Goal: Information Seeking & Learning: Learn about a topic

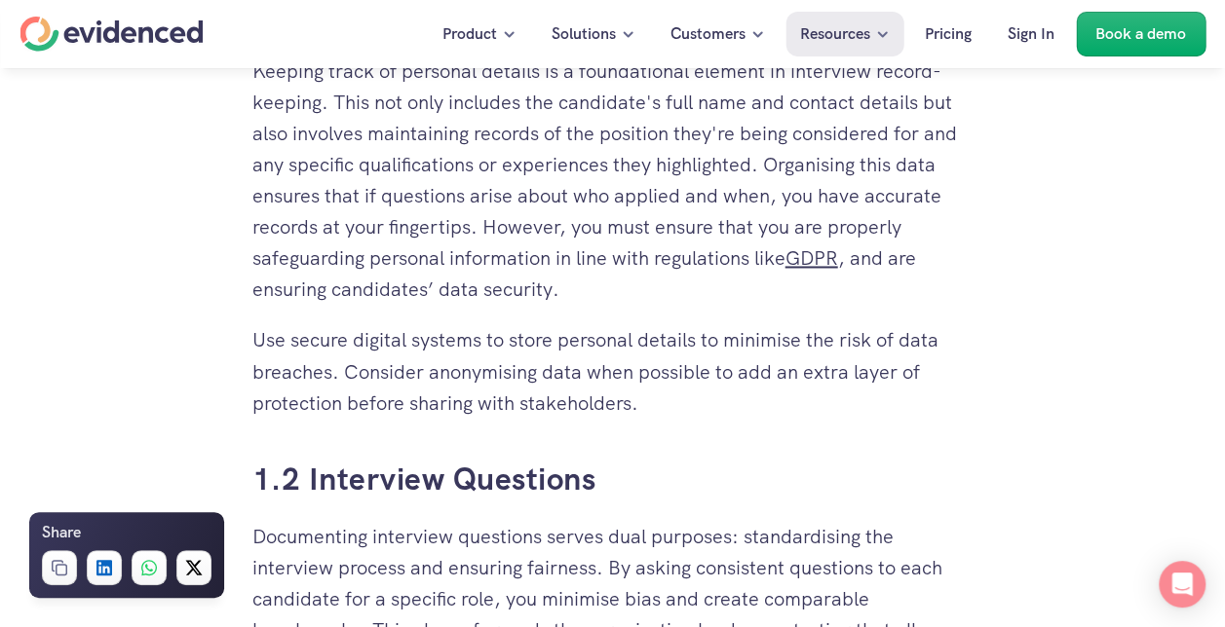
scroll to position [1364, 0]
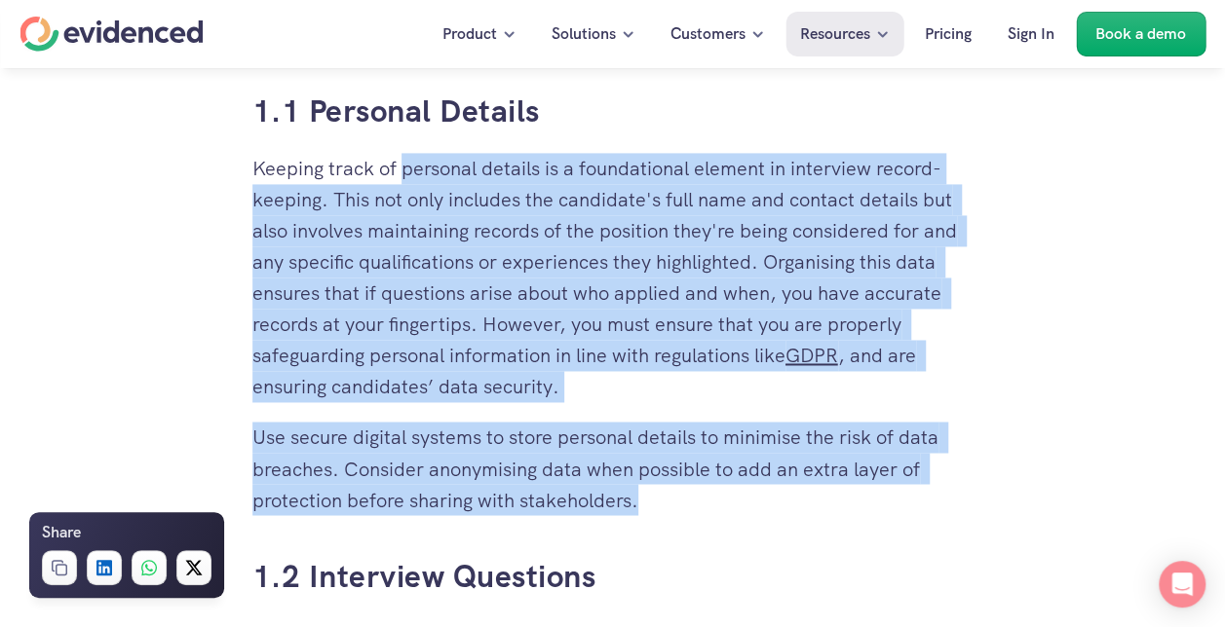
drag, startPoint x: 405, startPoint y: 170, endPoint x: 643, endPoint y: 497, distance: 403.8
copy div "personal details is a foundational element in interview record-keeping. This no…"
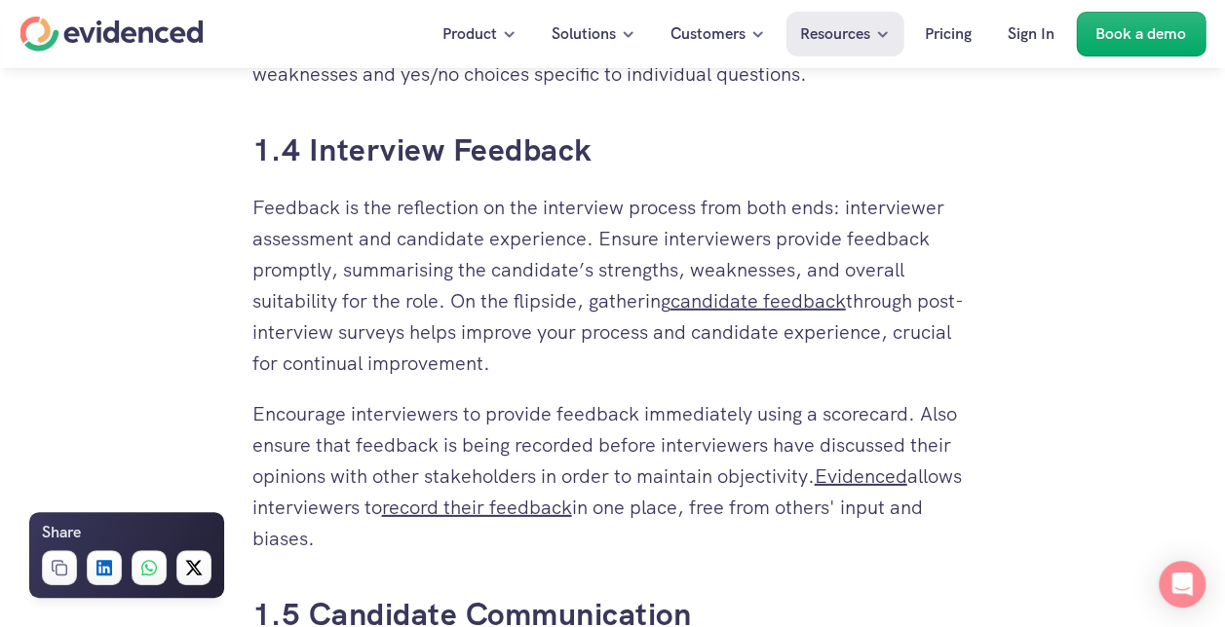
scroll to position [2630, 0]
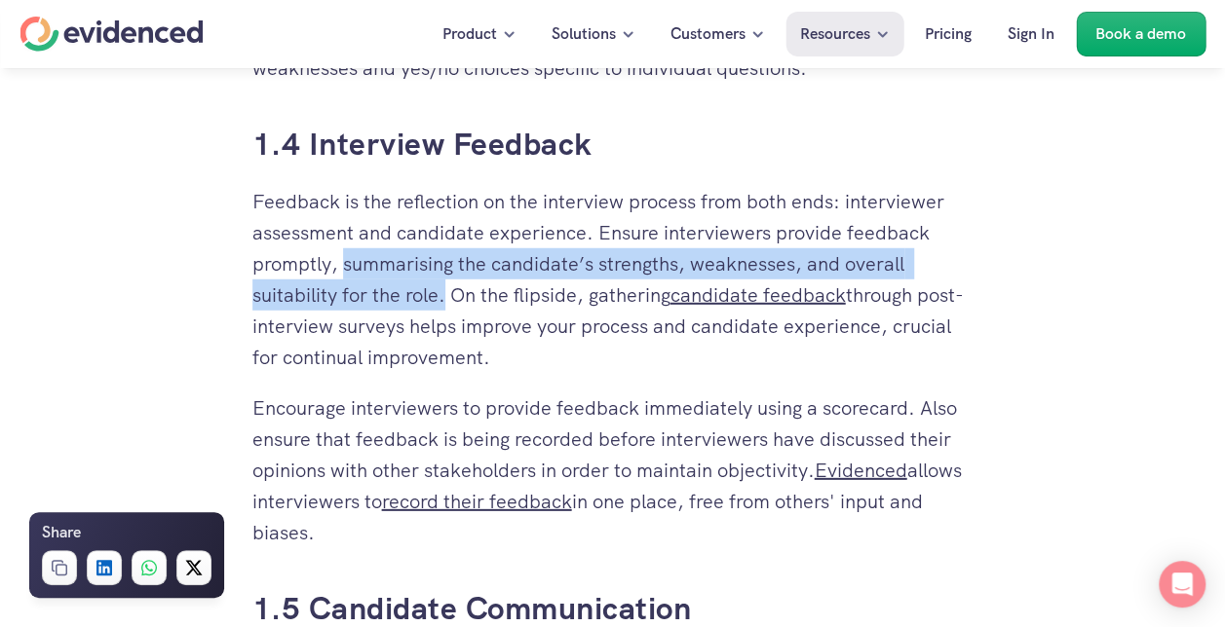
drag, startPoint x: 345, startPoint y: 265, endPoint x: 448, endPoint y: 295, distance: 107.6
click at [448, 295] on p "Feedback is the reflection on the interview process from both ends: interviewer…" at bounding box center [612, 279] width 721 height 187
drag, startPoint x: 448, startPoint y: 295, endPoint x: 392, endPoint y: 272, distance: 61.2
copy p "summarising the candidate’s strengths, weaknesses, and overall suitability for …"
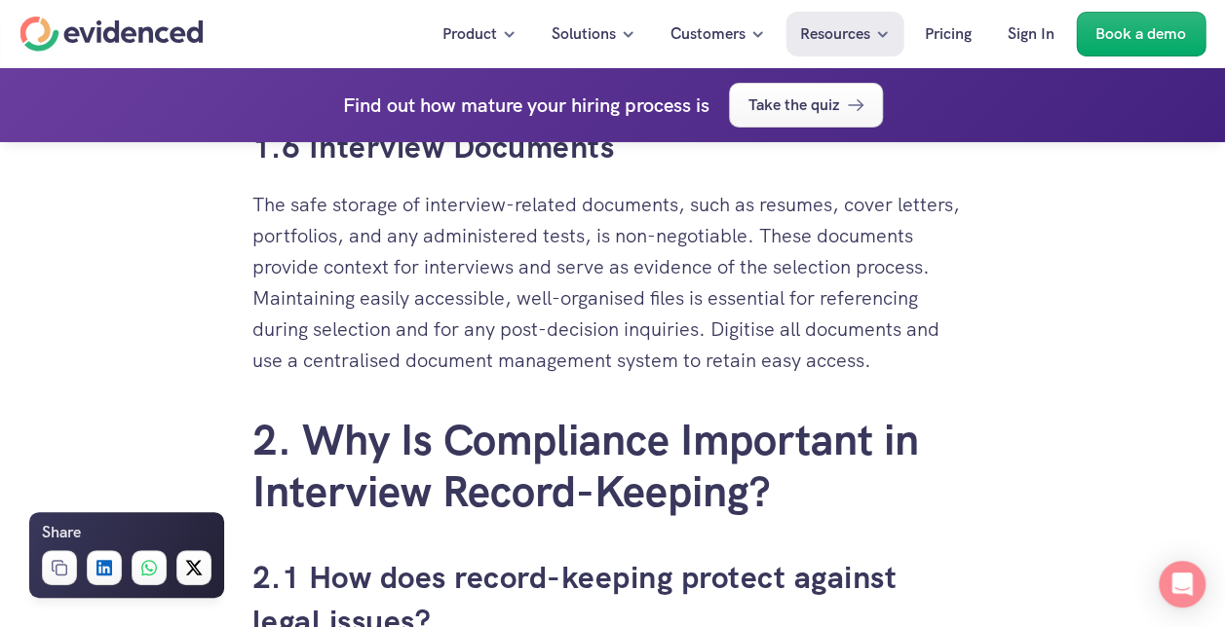
scroll to position [3312, 0]
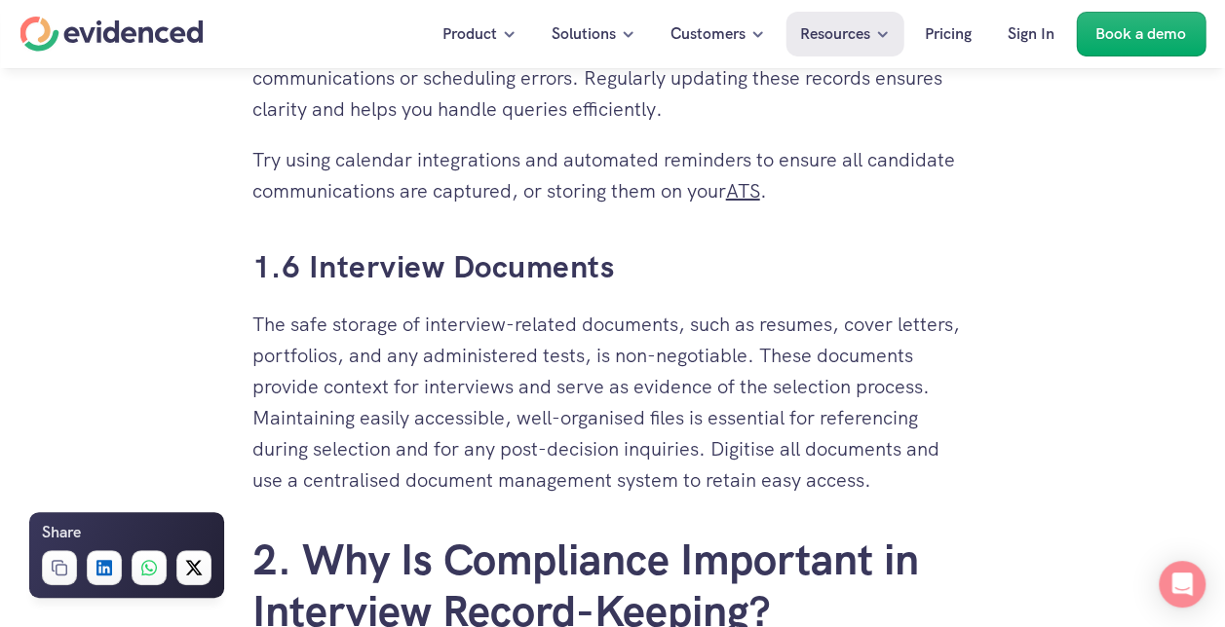
drag, startPoint x: 254, startPoint y: 321, endPoint x: 885, endPoint y: 477, distance: 649.3
click at [885, 477] on p "The safe storage of interview-related documents, such as resumes, cover letters…" at bounding box center [612, 402] width 721 height 187
copy p "The safe storage of interview-related documents, such as resumes, cover letters…"
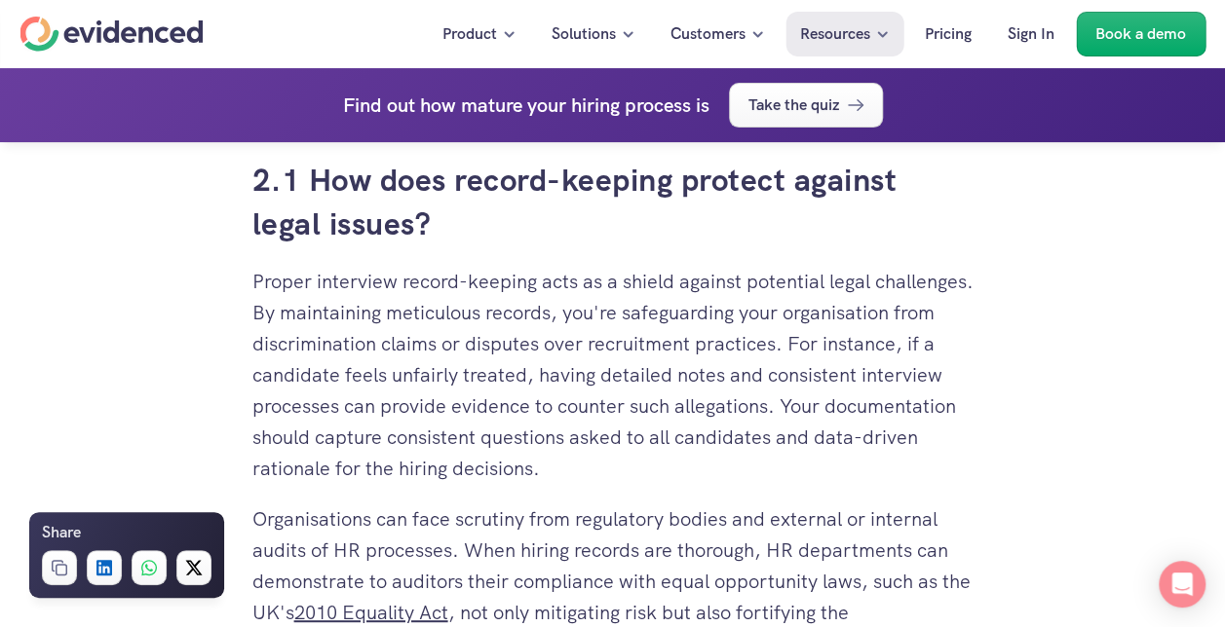
scroll to position [3897, 0]
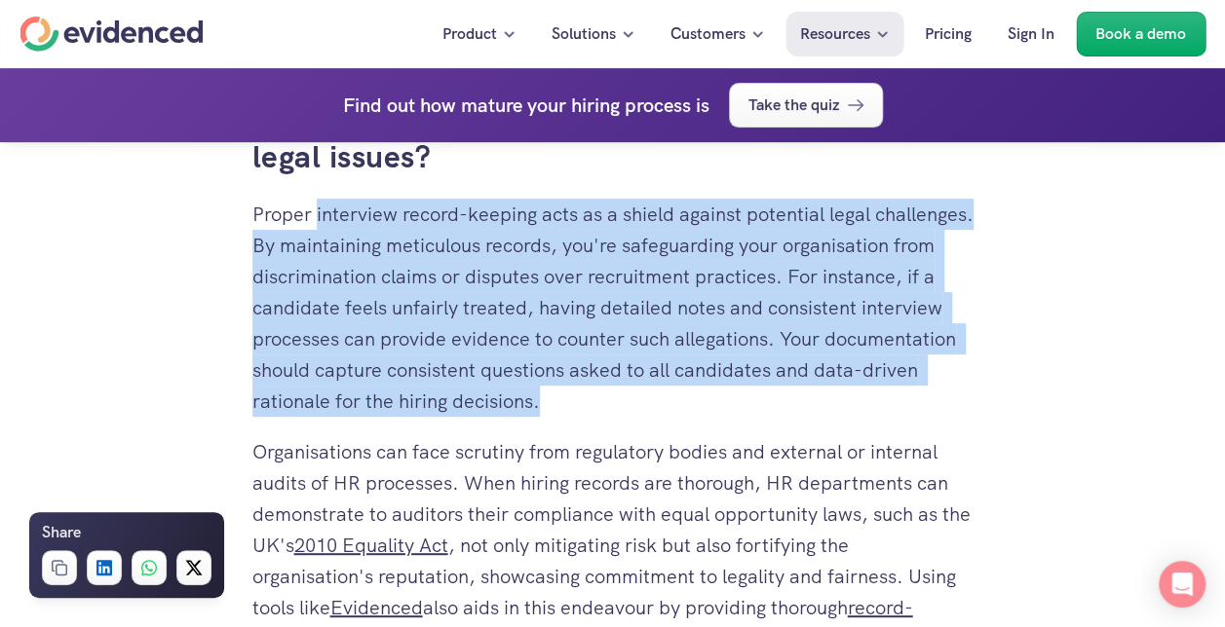
drag, startPoint x: 318, startPoint y: 213, endPoint x: 732, endPoint y: 405, distance: 456.4
click at [732, 405] on p "Proper interview record-keeping acts as a shield against potential legal challe…" at bounding box center [612, 308] width 721 height 218
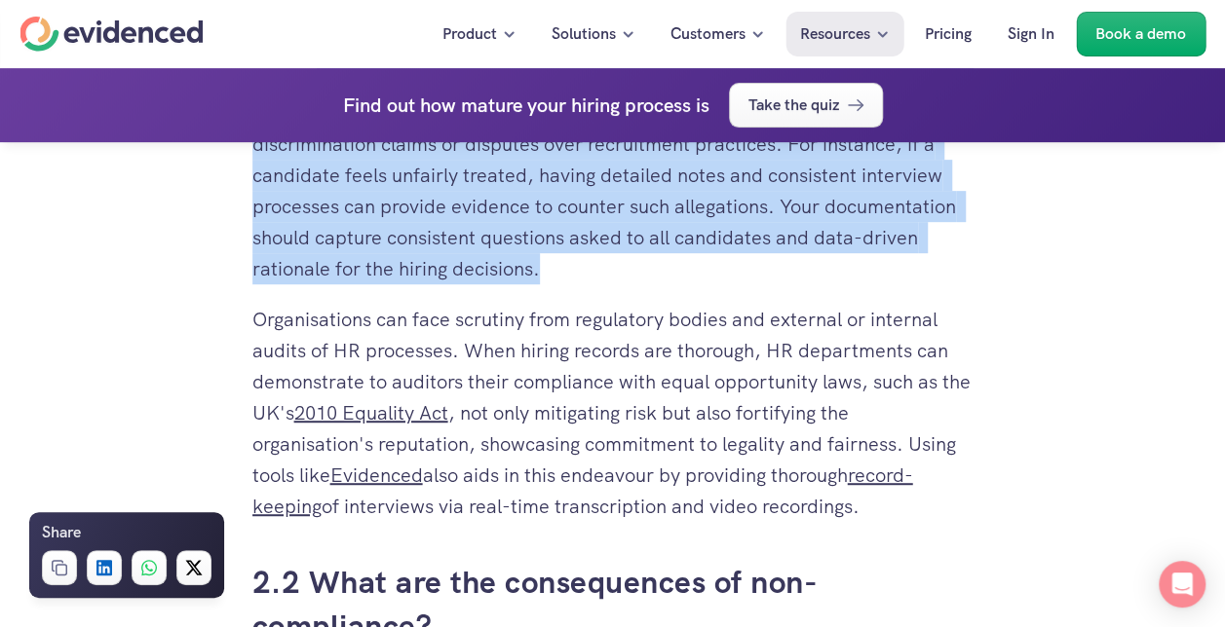
scroll to position [3800, 0]
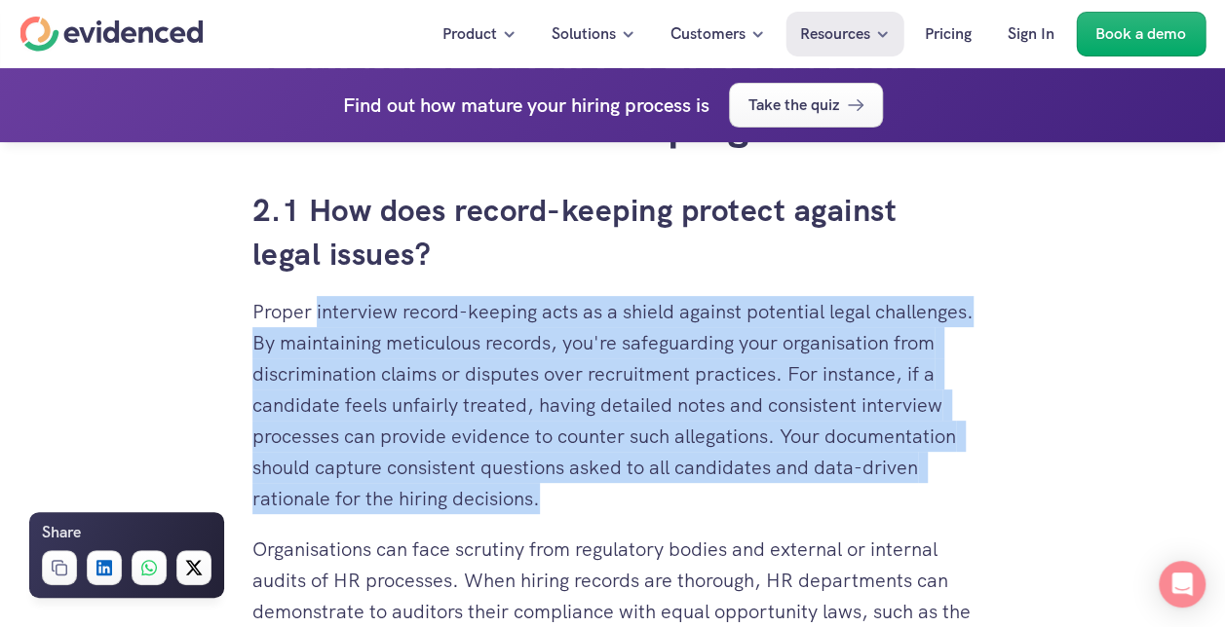
click at [457, 377] on p "Proper interview record-keeping acts as a shield against potential legal challe…" at bounding box center [612, 405] width 721 height 218
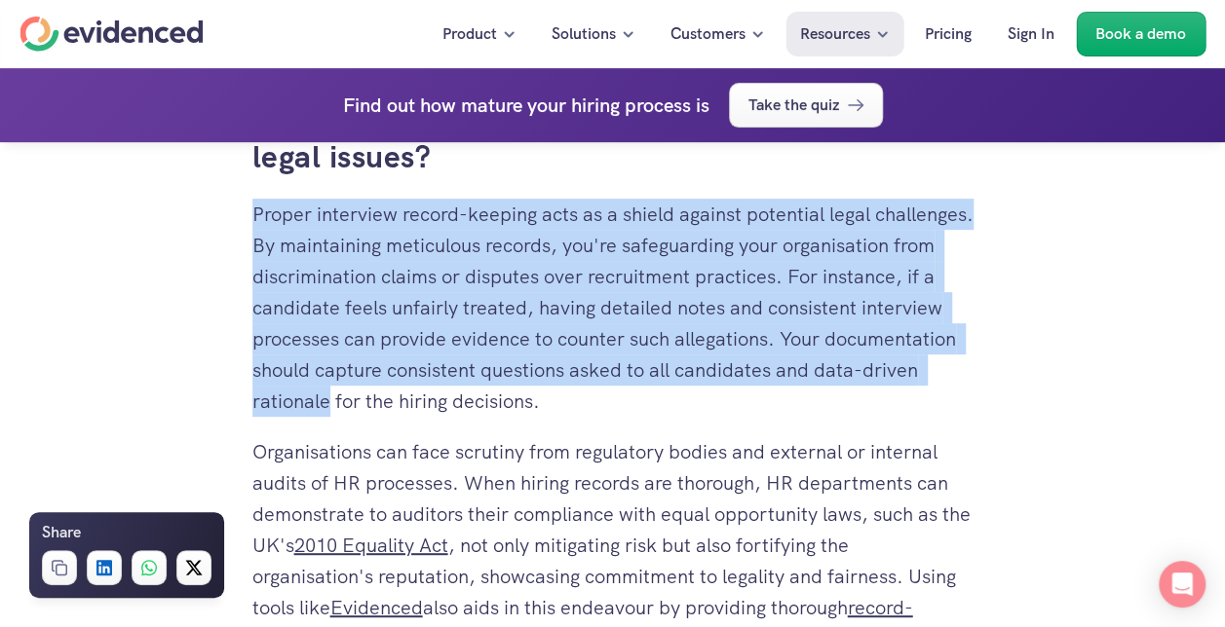
scroll to position [4092, 0]
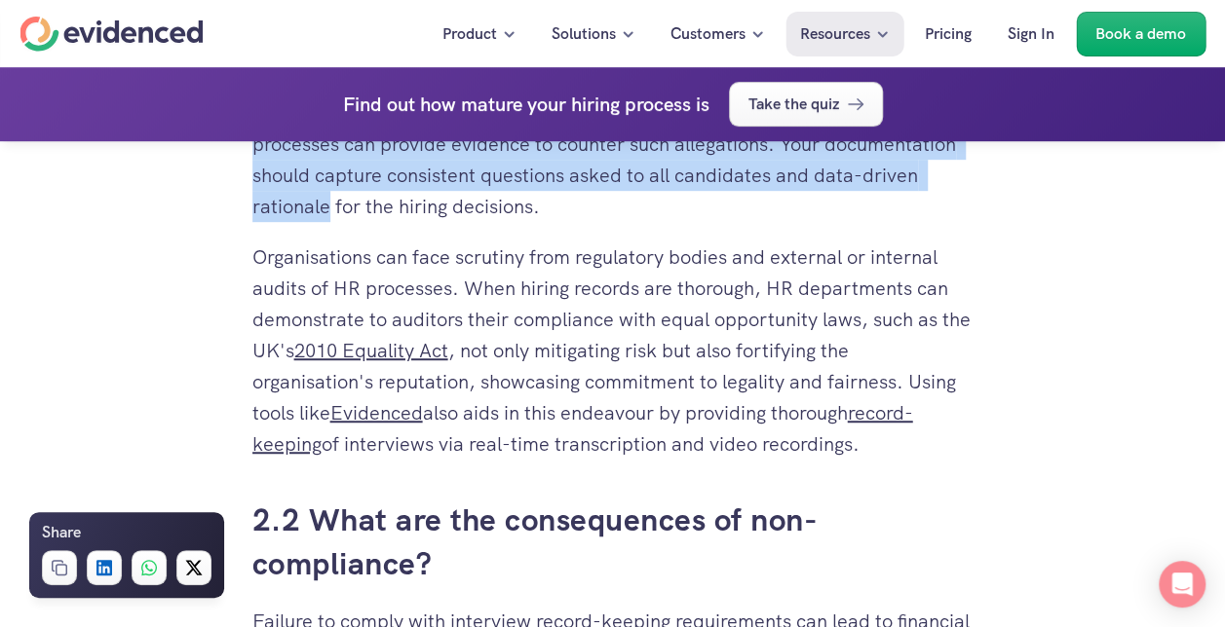
drag, startPoint x: 253, startPoint y: 310, endPoint x: 870, endPoint y: 454, distance: 633.3
click at [870, 454] on div "You've invested time and resources in perfecting your interview process, but ar…" at bounding box center [612, 217] width 721 height 6572
copy div "Proper interview record-keeping acts as a shield against potential legal challe…"
